Goal: Contribute content

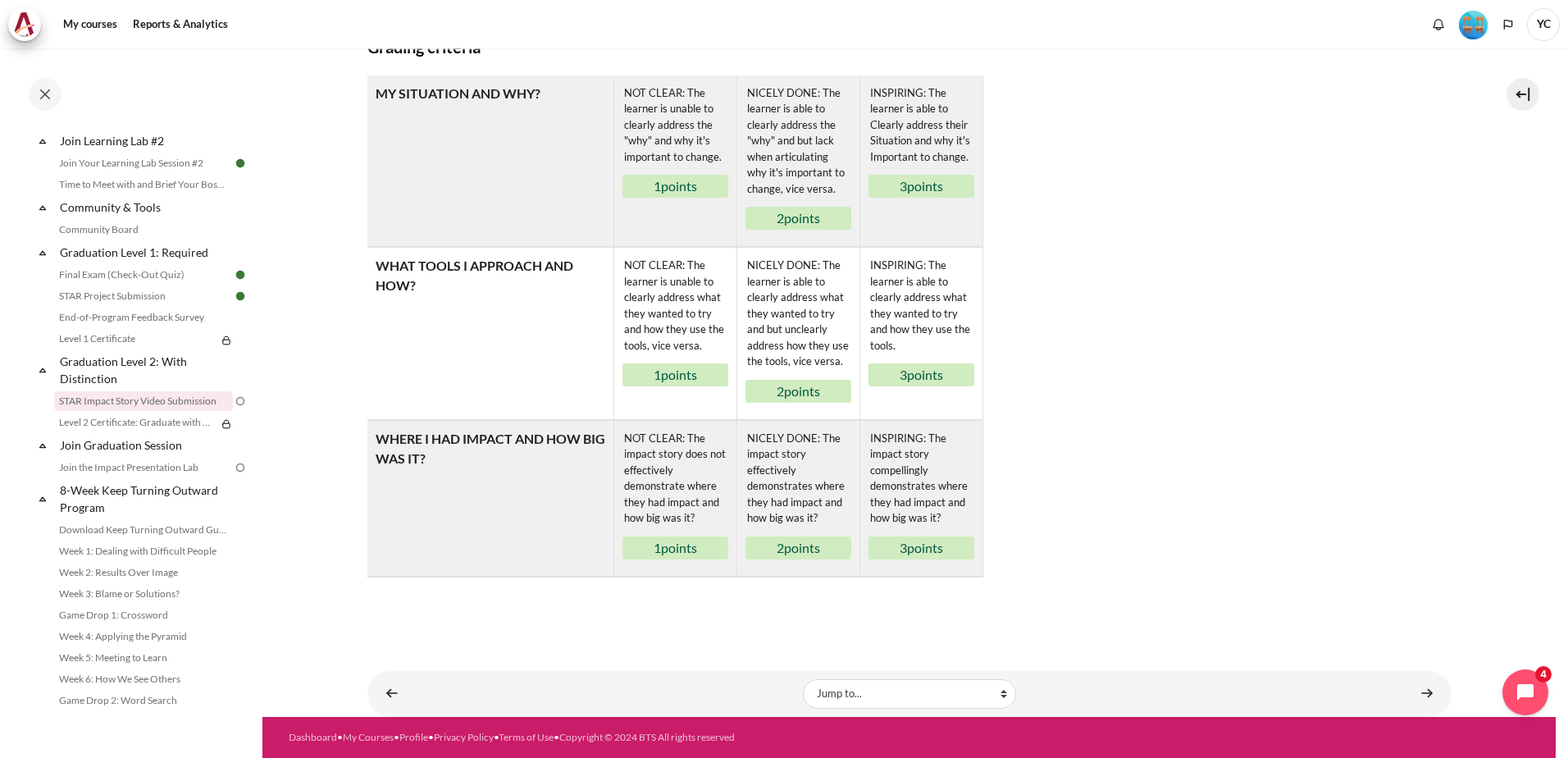
scroll to position [946, 0]
click at [1426, 701] on link "Content" at bounding box center [1426, 693] width 32 height 32
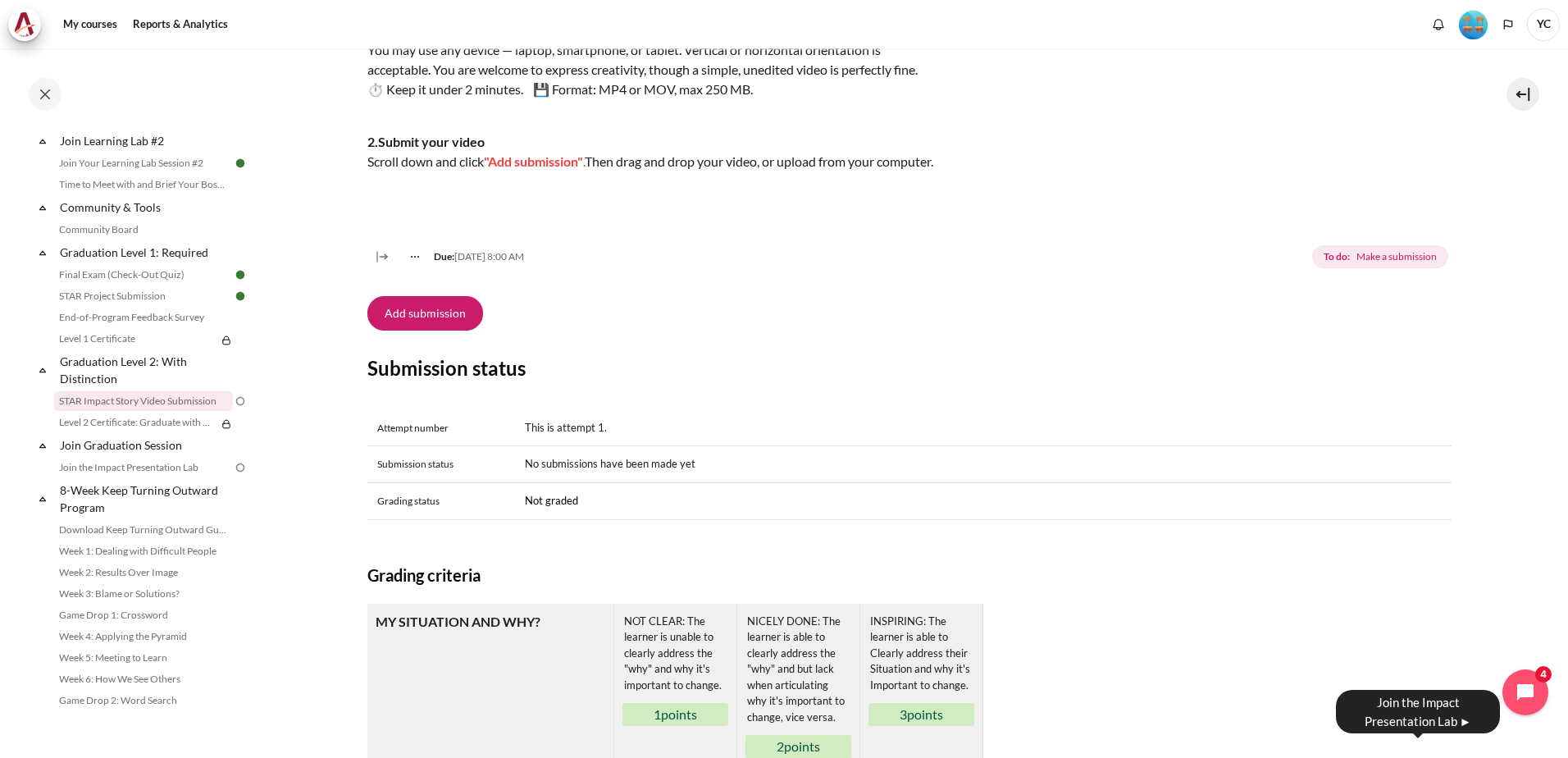
scroll to position [371, 0]
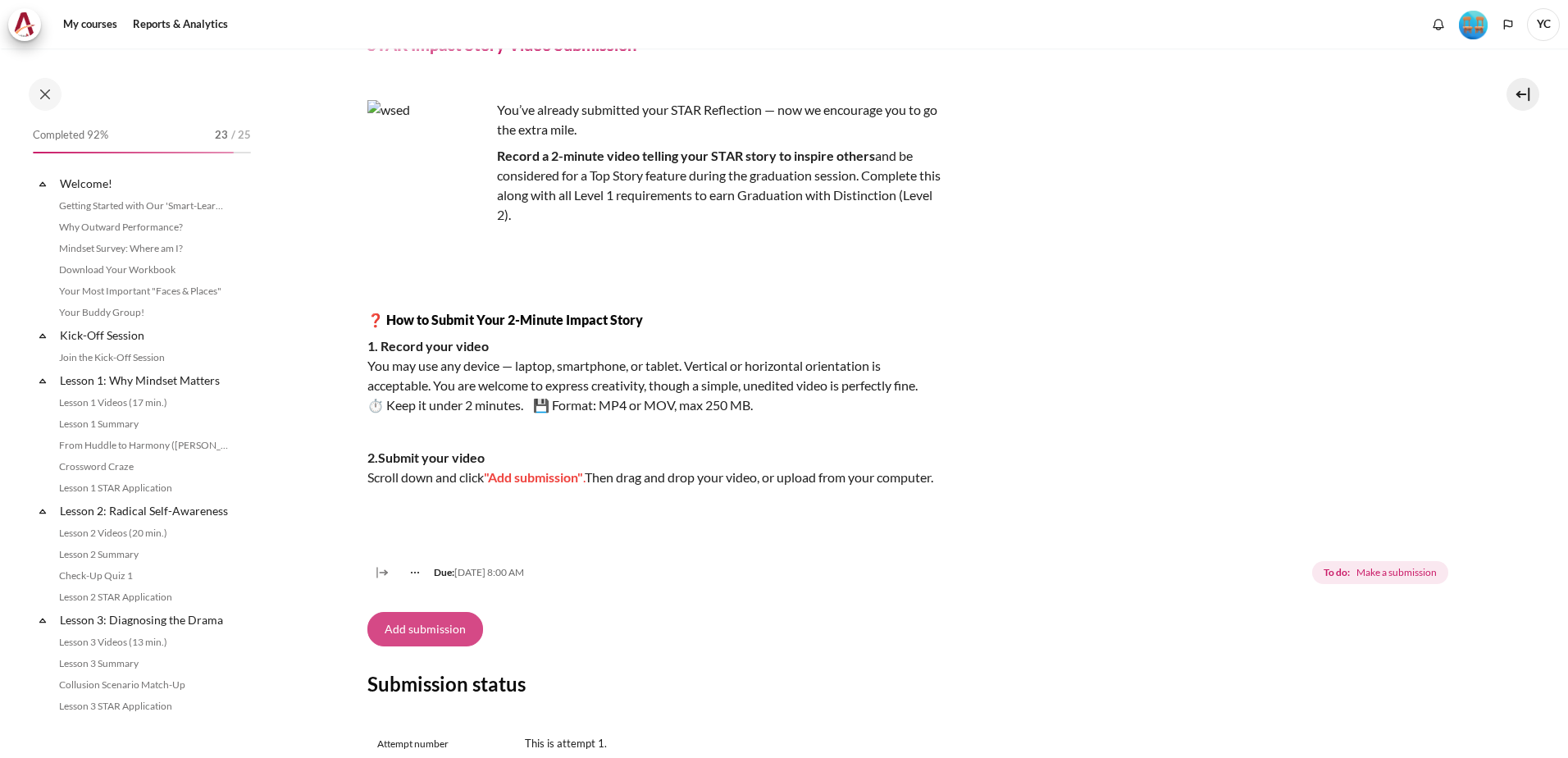
scroll to position [1662, 0]
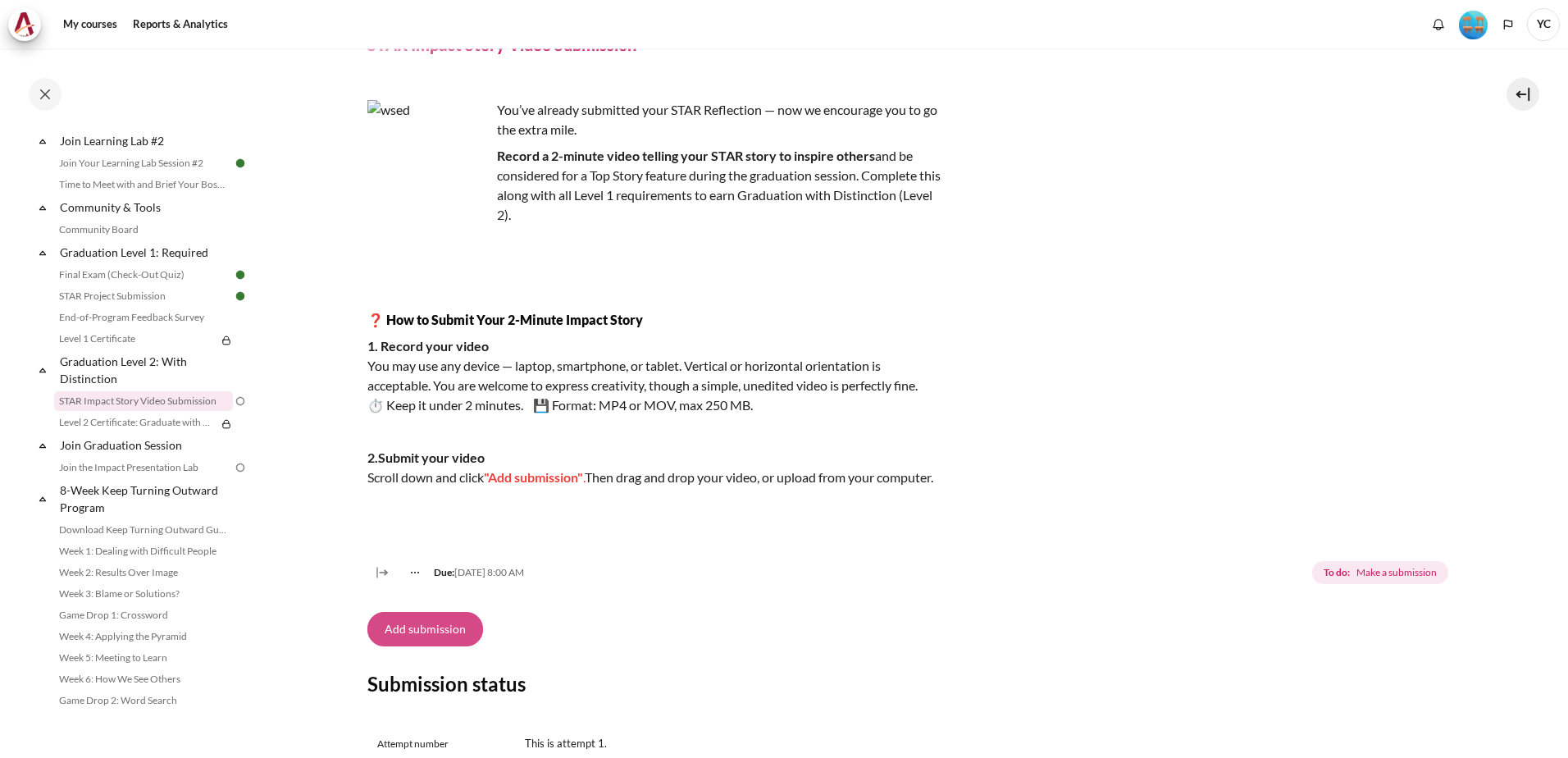
click at [425, 647] on button "Add submission" at bounding box center [424, 629] width 115 height 34
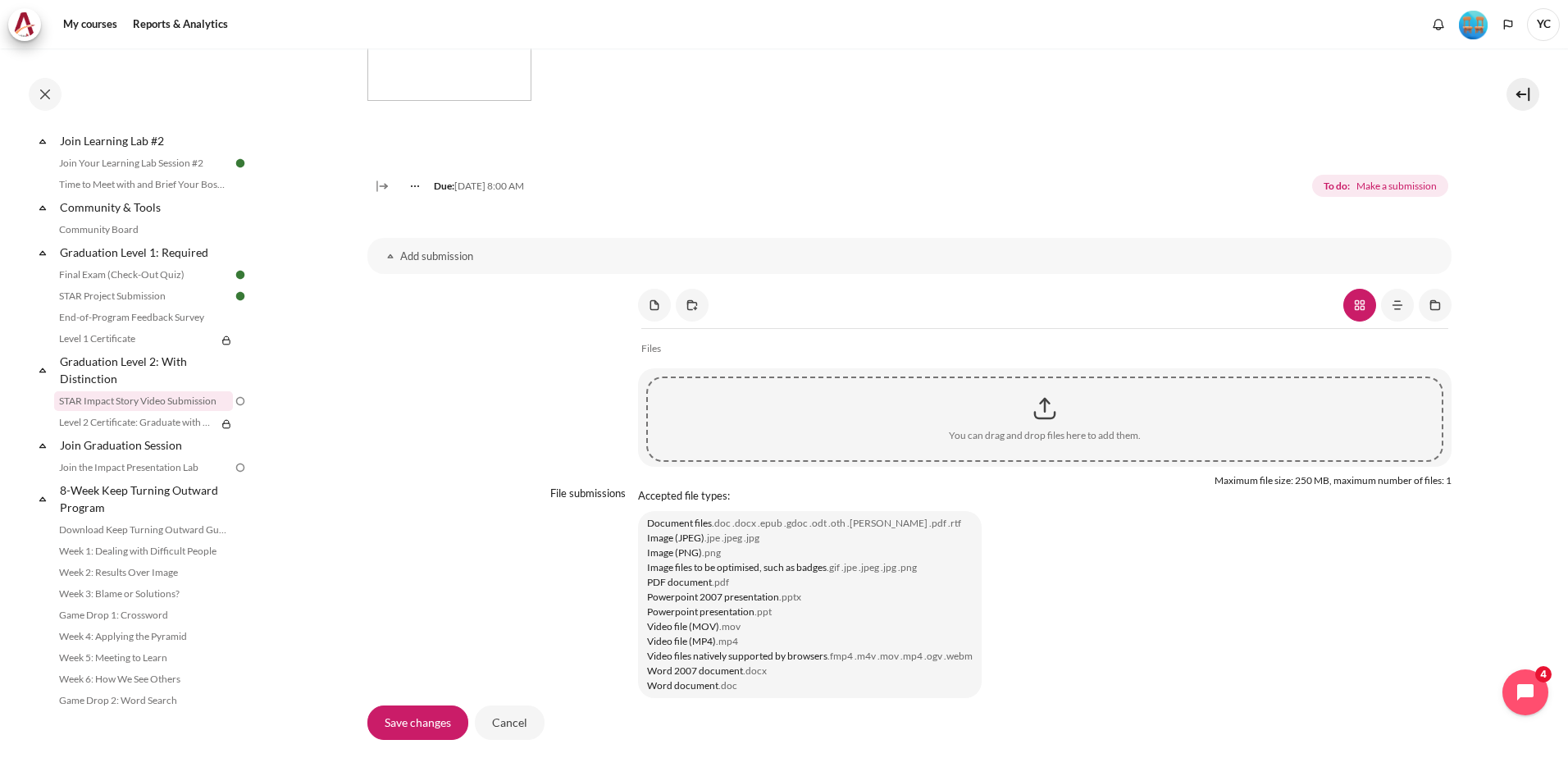
scroll to position [1148, 0]
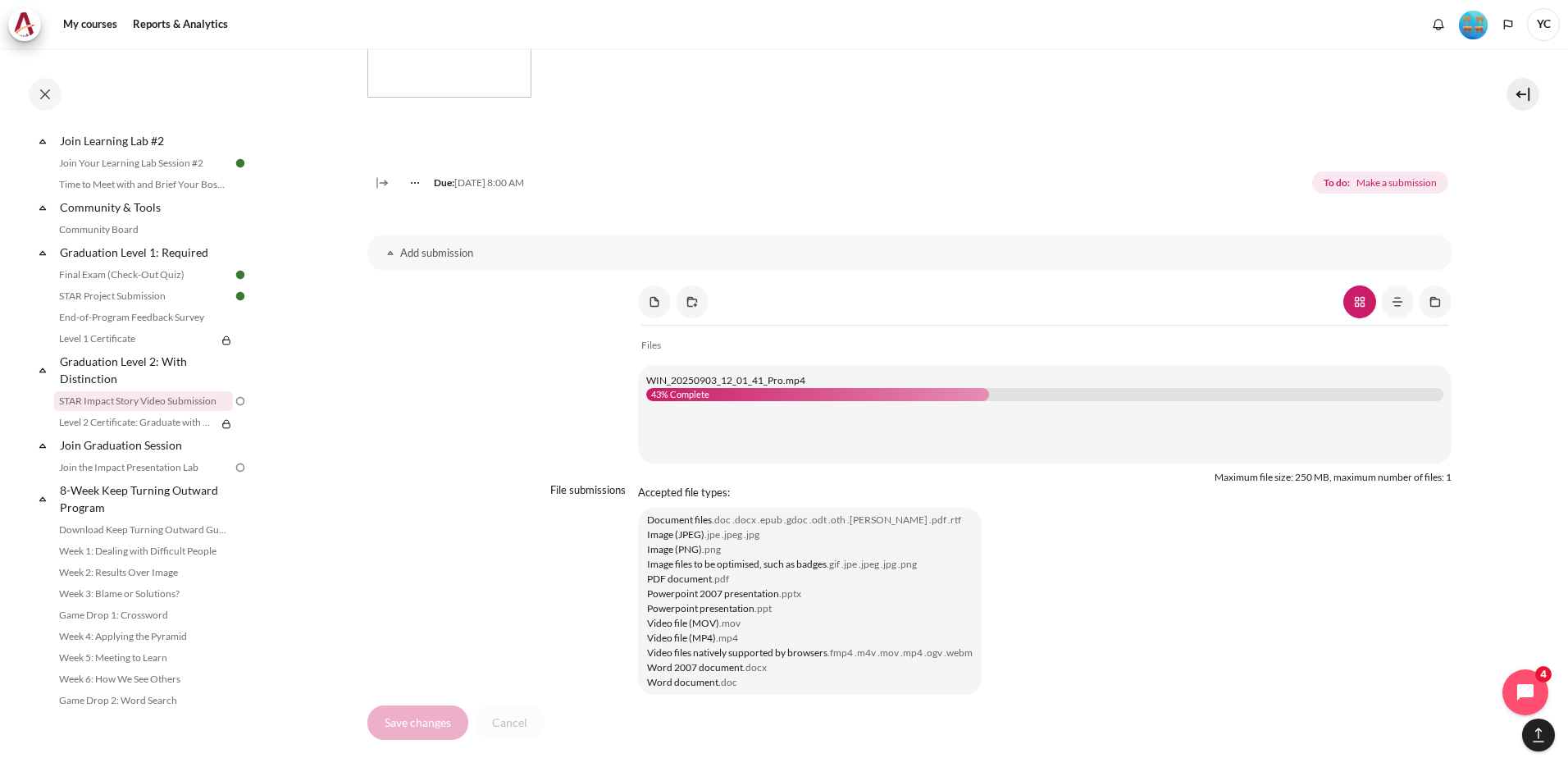
click at [790, 401] on div "WIN_20250903_12_01_41_Pro.mp4 43% Complete" at bounding box center [1045, 387] width 797 height 28
click at [790, 401] on div "WIN_20250903_12_01_41_Pro.mp4 44% Complete" at bounding box center [1045, 387] width 797 height 28
drag, startPoint x: 790, startPoint y: 407, endPoint x: 755, endPoint y: 438, distance: 46.8
click at [755, 438] on div "You can drag and drop files here to add them. Drop files here to upload WIN_202…" at bounding box center [1044, 414] width 813 height 98
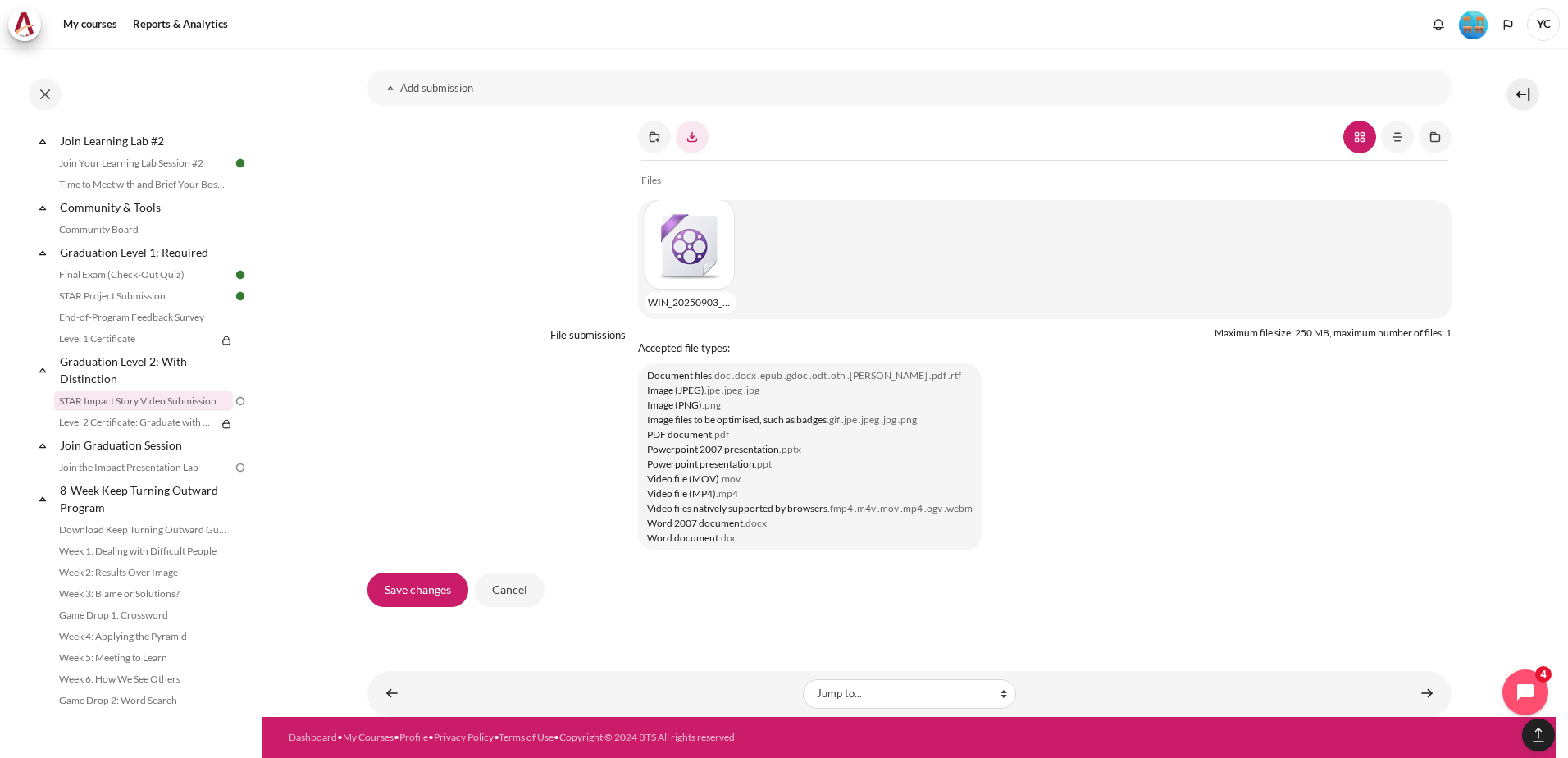
scroll to position [1333, 0]
click at [407, 592] on input "Save changes" at bounding box center [417, 590] width 100 height 34
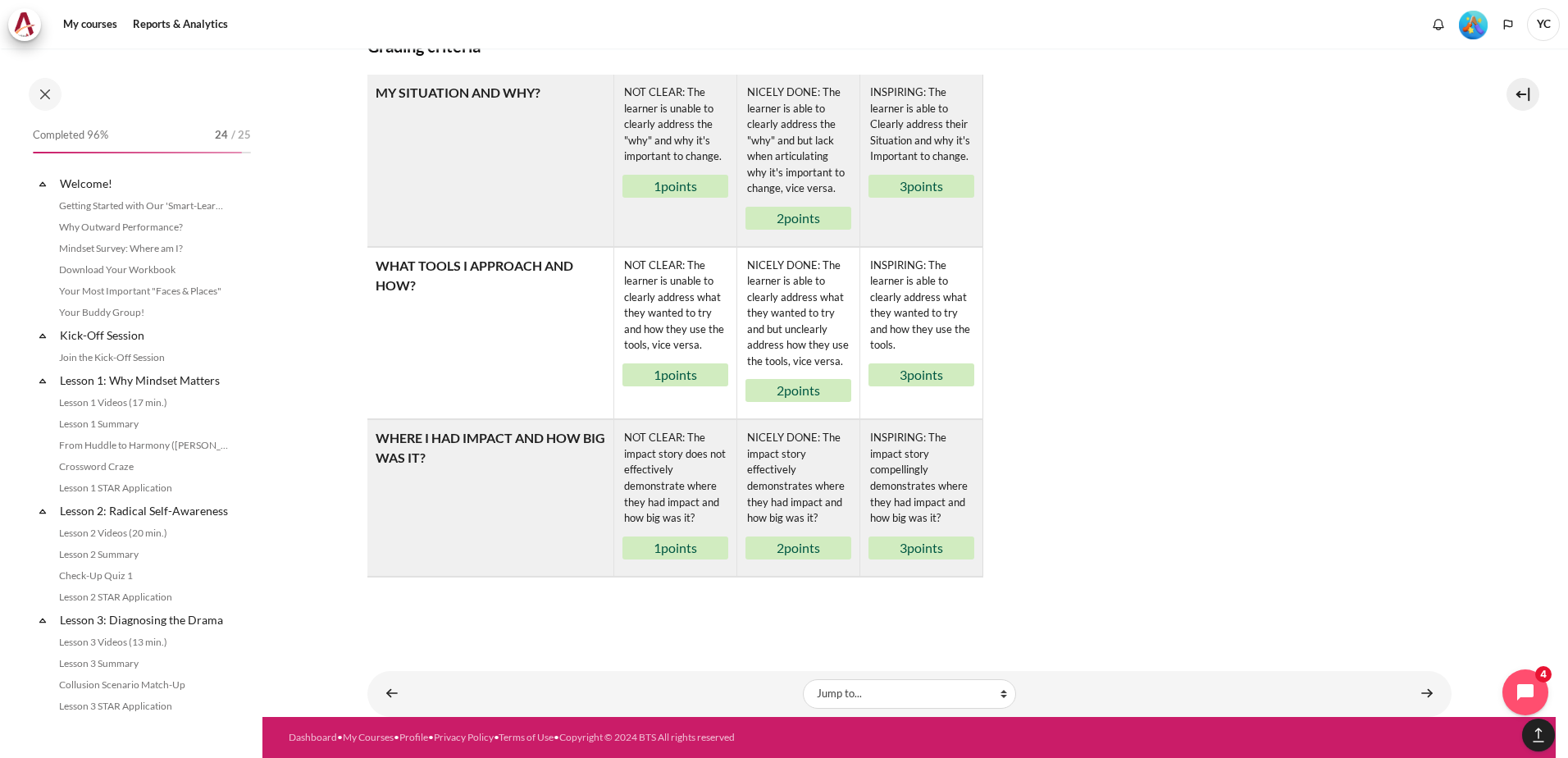
scroll to position [1662, 0]
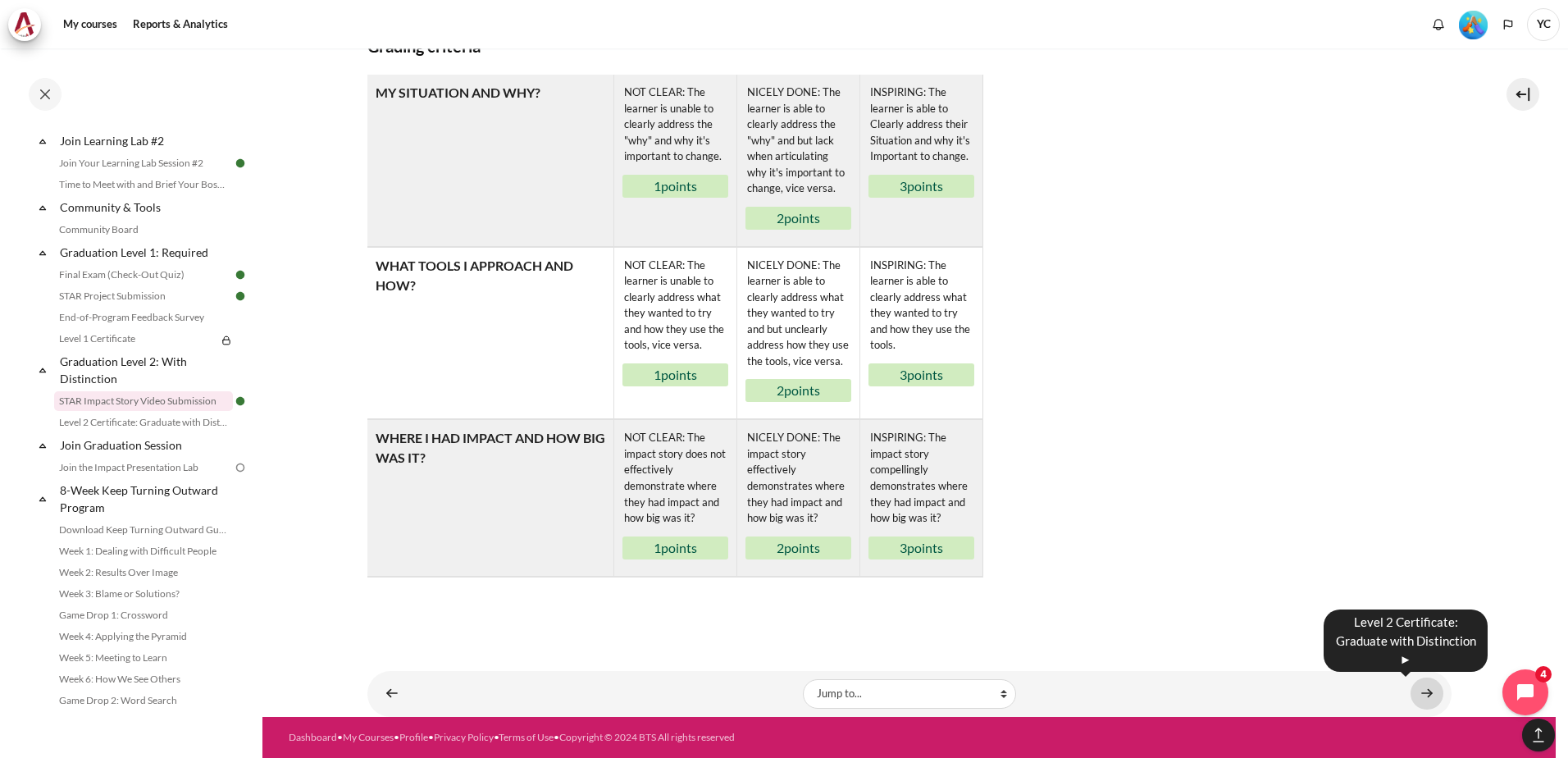
click at [1432, 690] on link "Content" at bounding box center [1426, 693] width 32 height 32
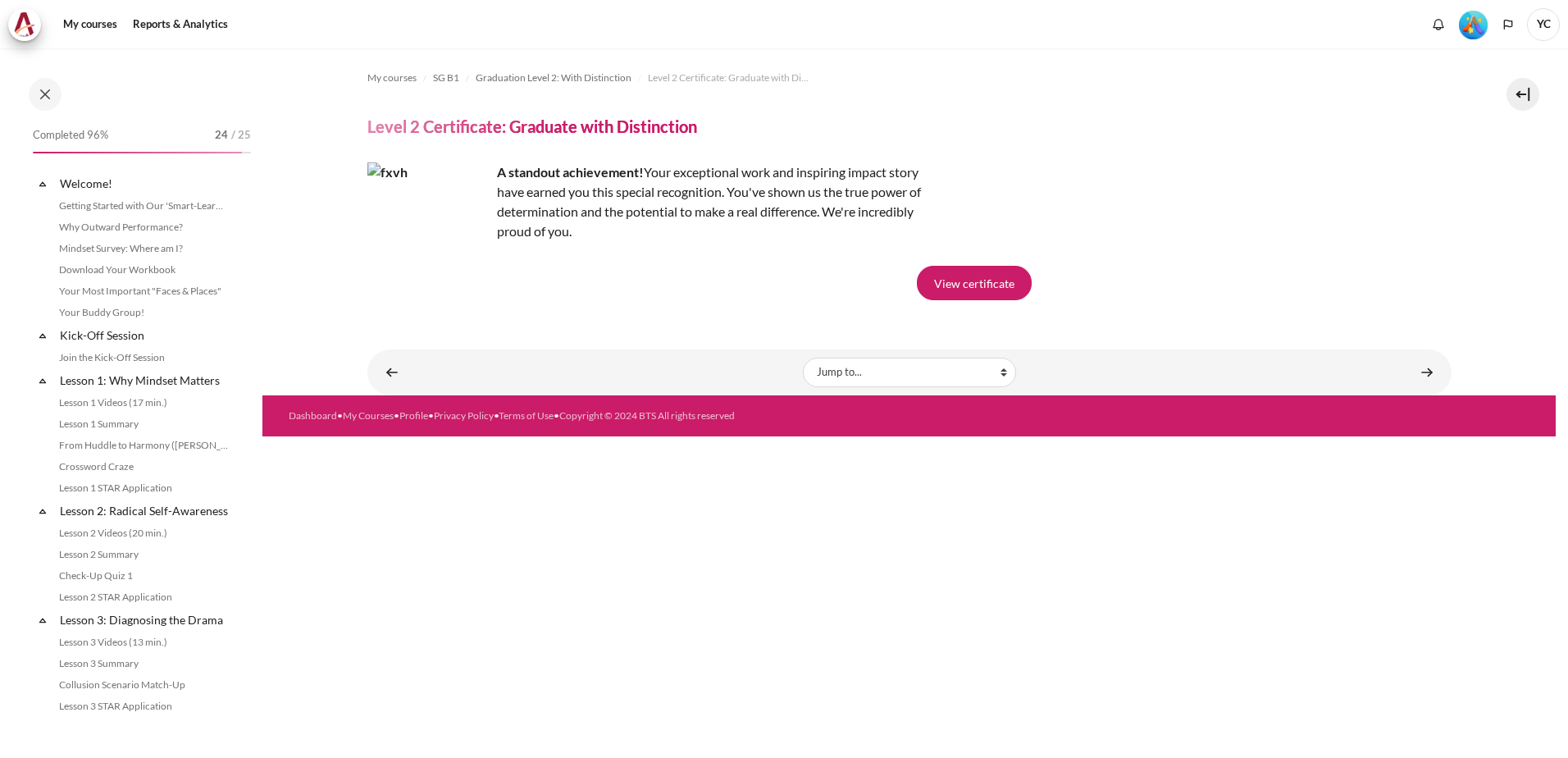
scroll to position [1683, 0]
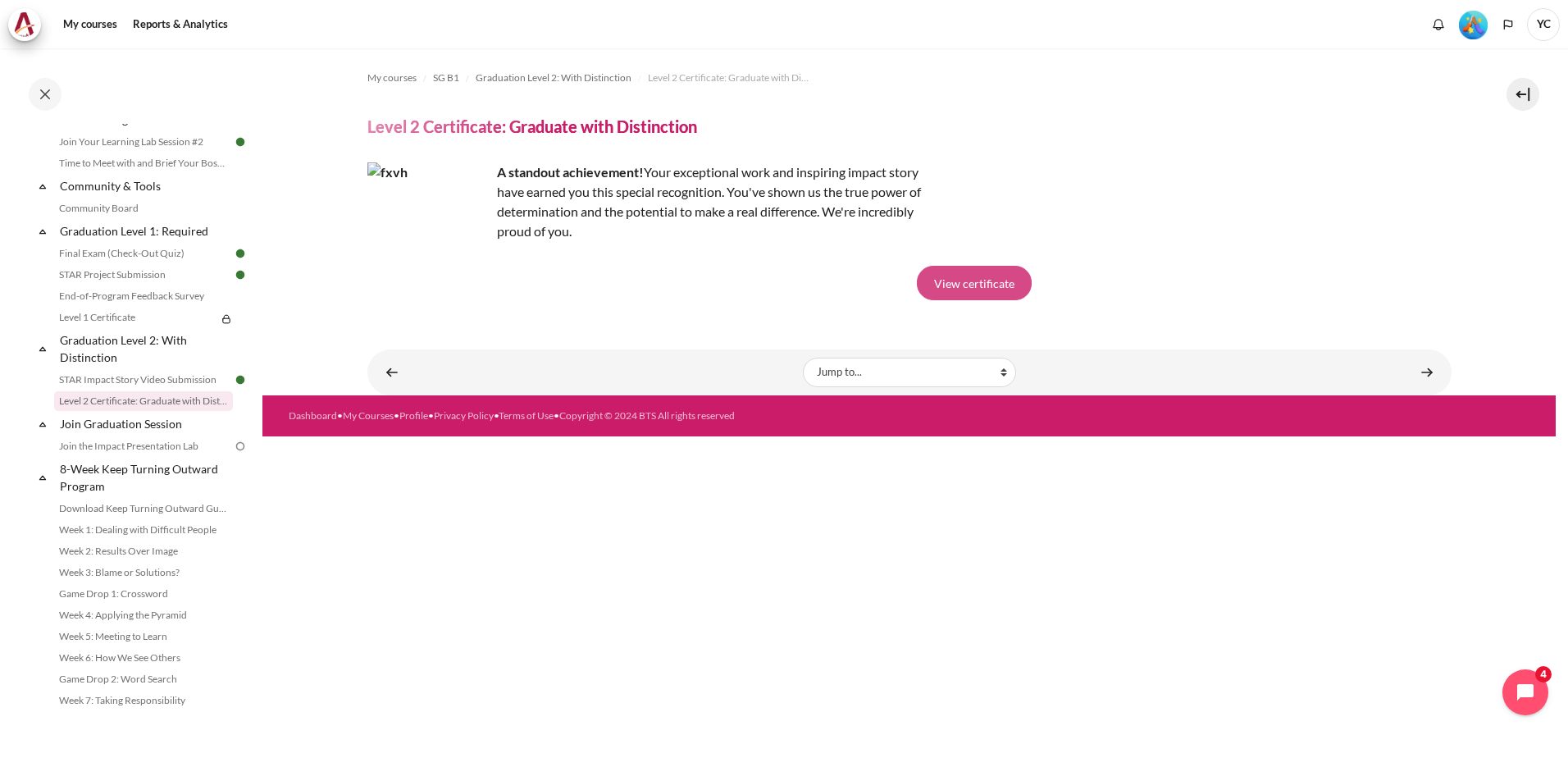
click at [948, 287] on link "View certificate" at bounding box center [973, 283] width 115 height 34
